Goal: Book appointment/travel/reservation

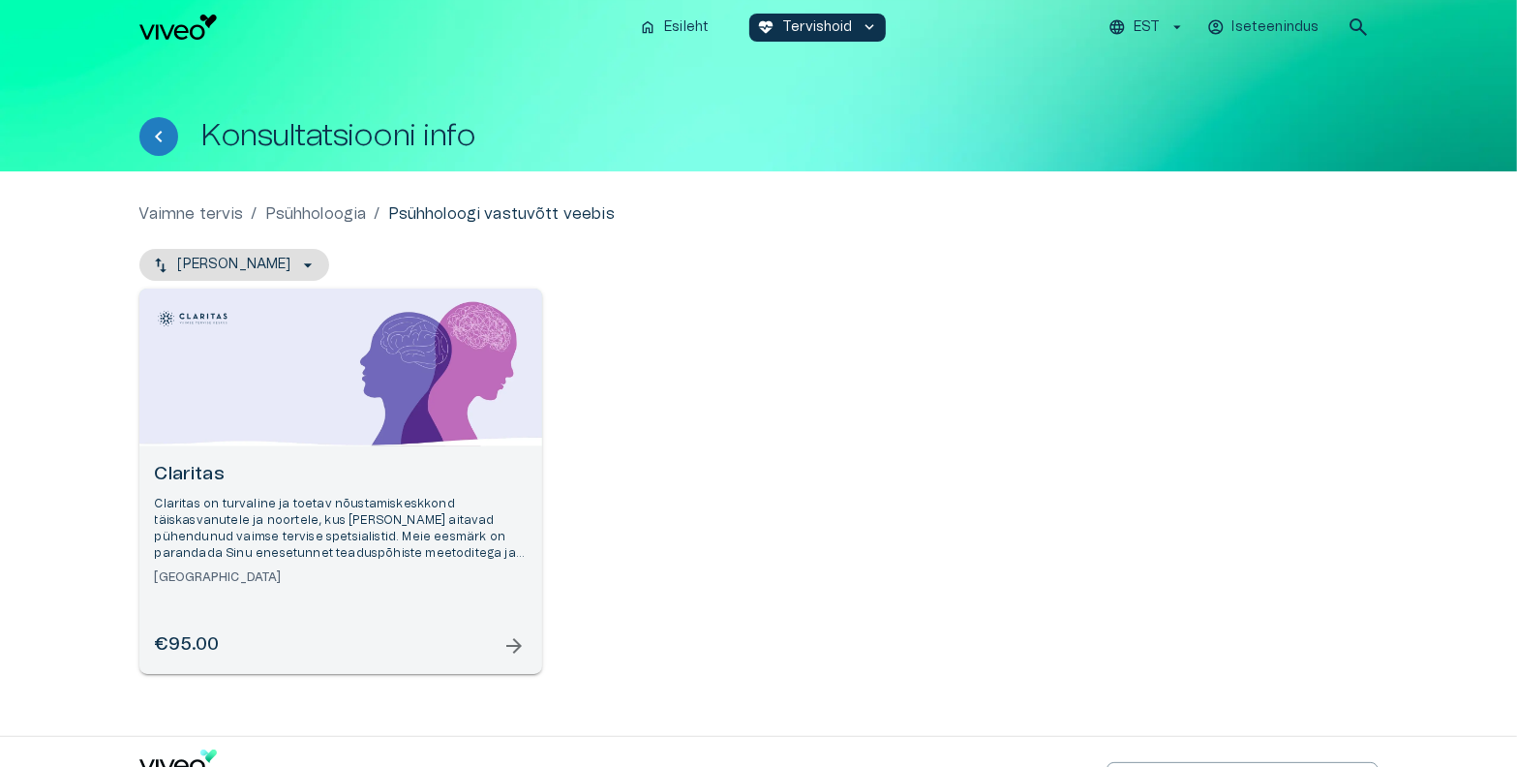
click at [291, 444] on div "Open selected supplier available booking dates" at bounding box center [340, 368] width 403 height 158
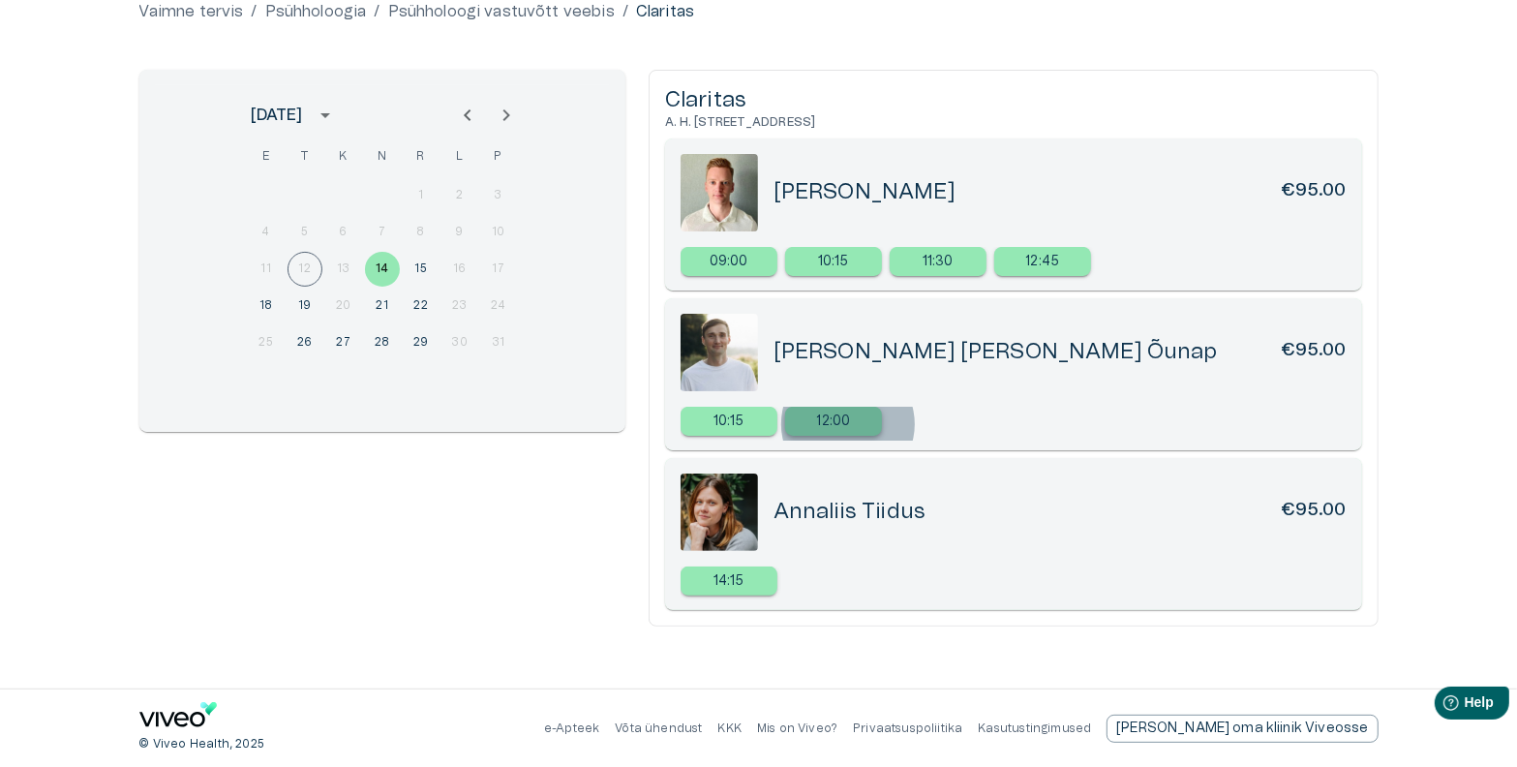
click at [848, 424] on p "12:00" at bounding box center [834, 422] width 34 height 20
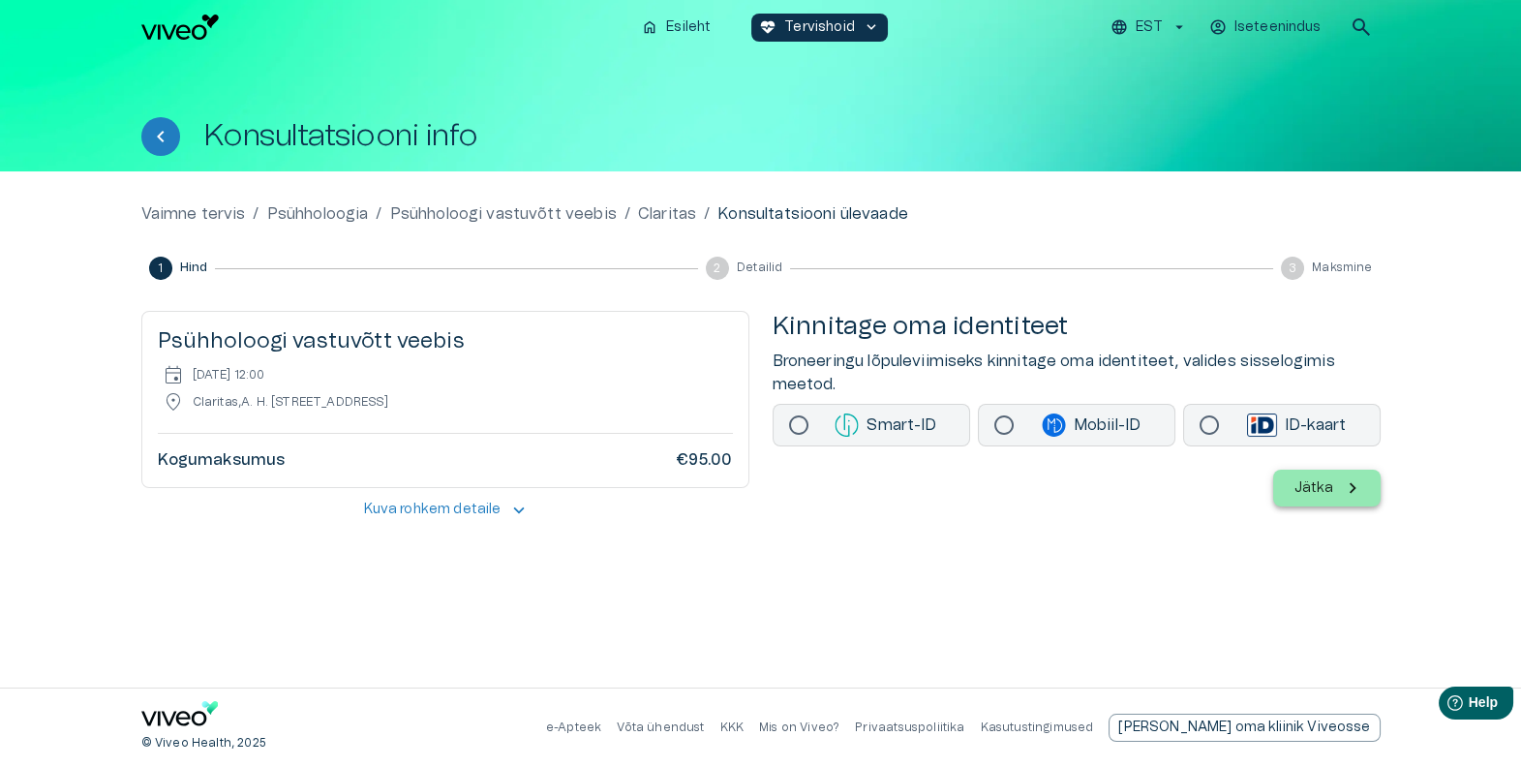
click at [940, 272] on div "1 Hind 2 Detailid 3 Maksmine" at bounding box center [760, 268] width 1239 height 23
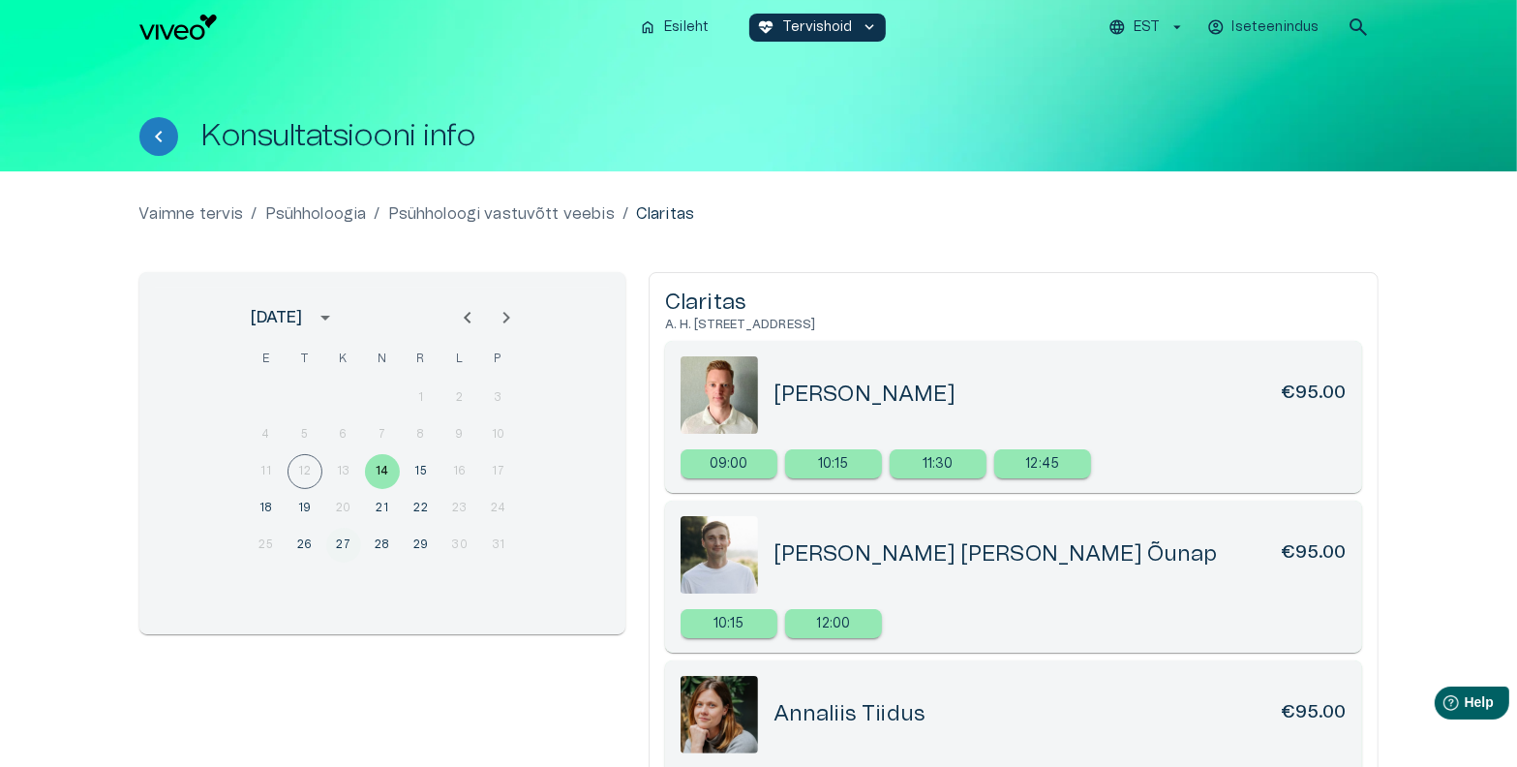
click at [339, 547] on button "27" at bounding box center [343, 545] width 35 height 35
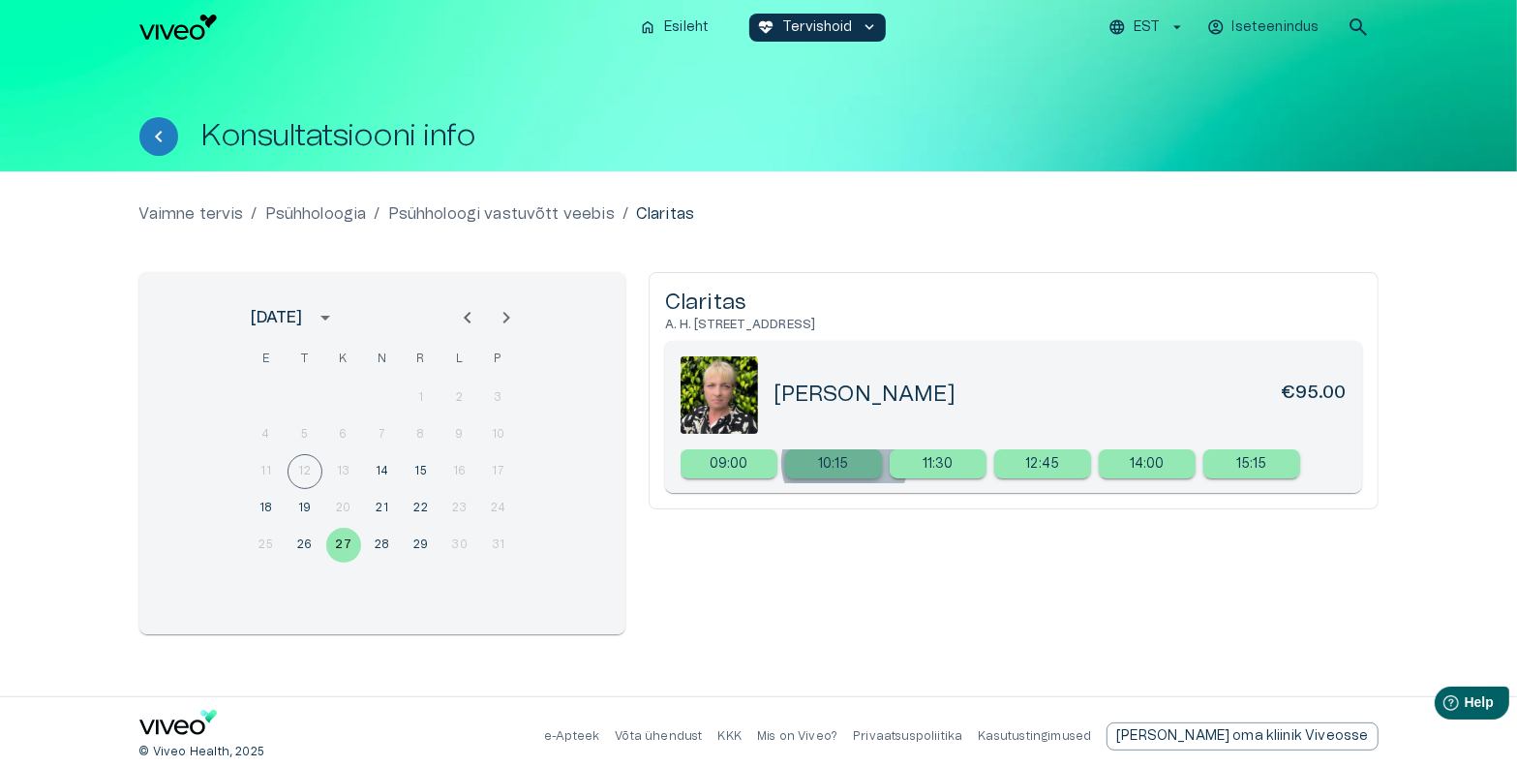
click at [845, 462] on p "10:15" at bounding box center [833, 464] width 31 height 20
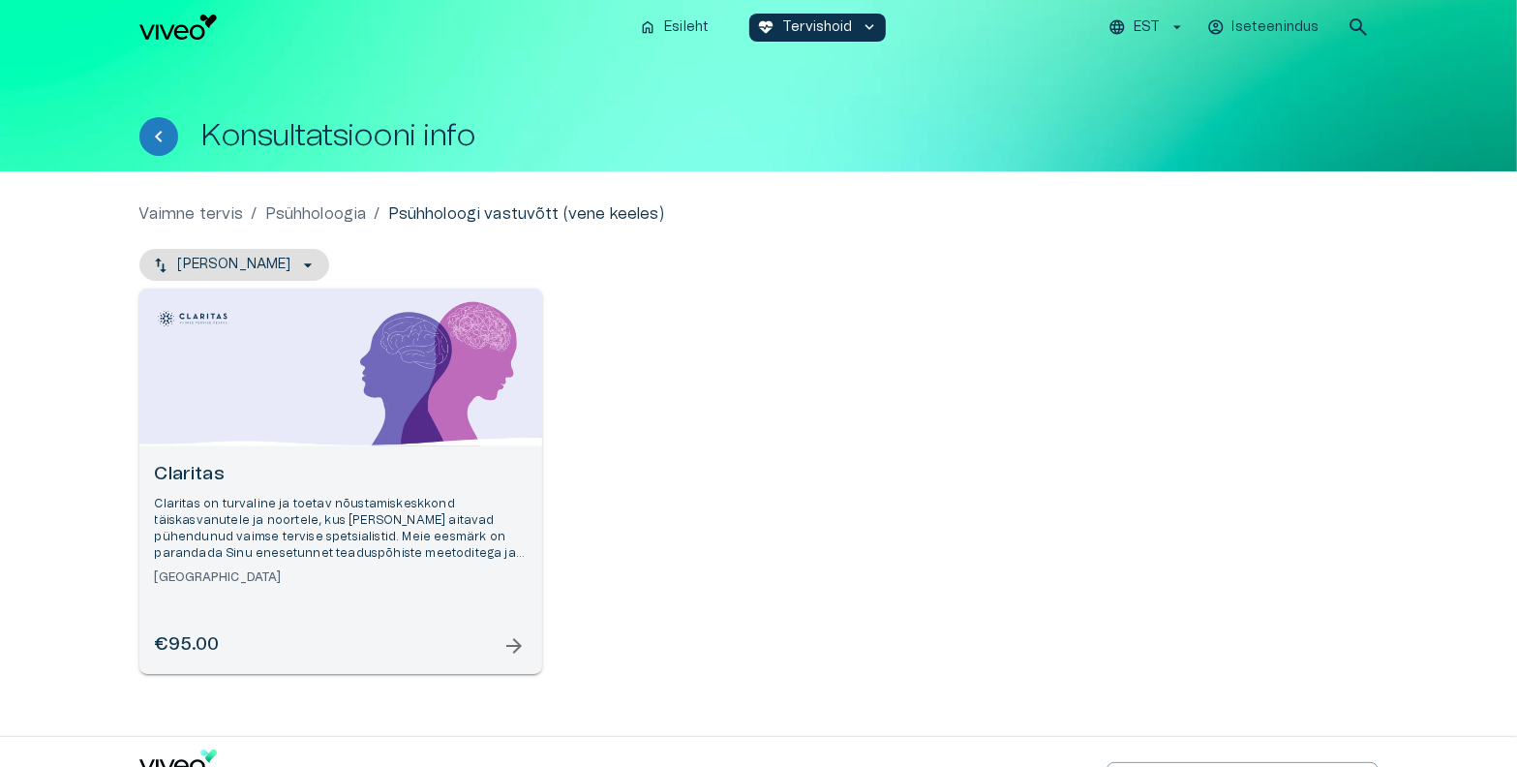
click at [291, 444] on div "Open selected supplier available booking dates" at bounding box center [340, 368] width 403 height 158
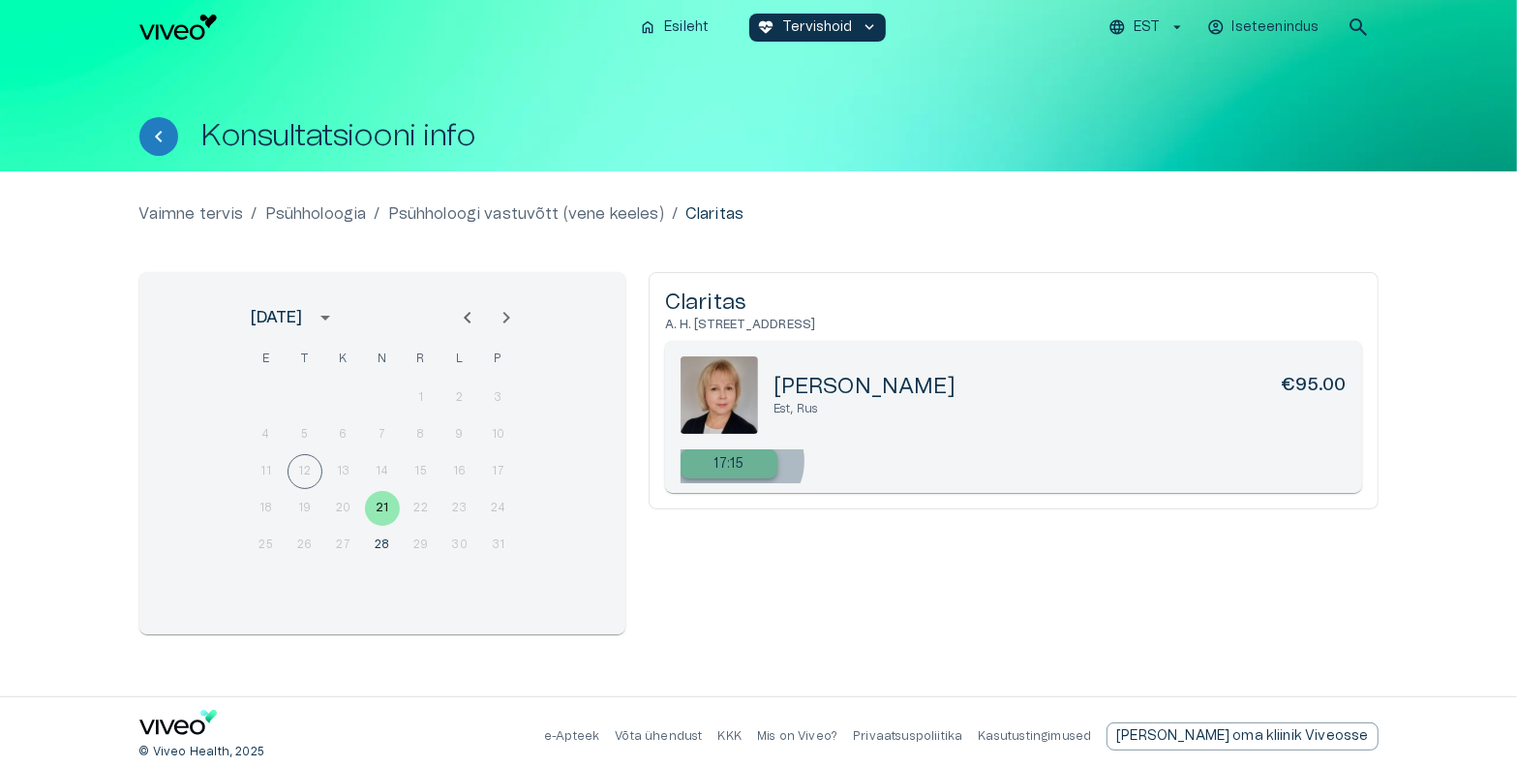
click at [741, 461] on p "17:15" at bounding box center [730, 464] width 30 height 20
click at [714, 474] on div "17:15" at bounding box center [729, 463] width 97 height 29
